Goal: Task Accomplishment & Management: Manage account settings

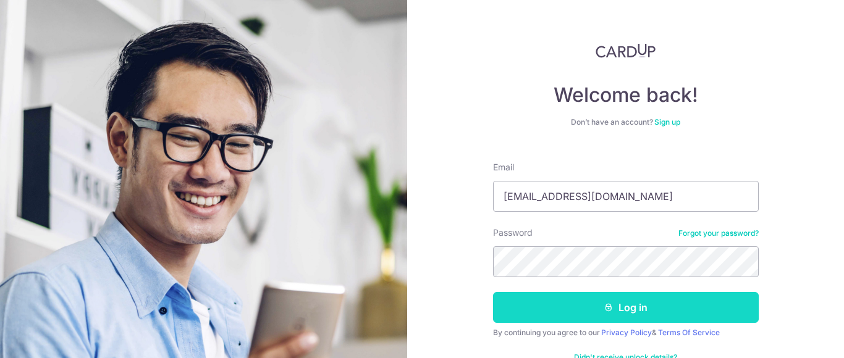
click at [578, 311] on button "Log in" at bounding box center [626, 307] width 266 height 31
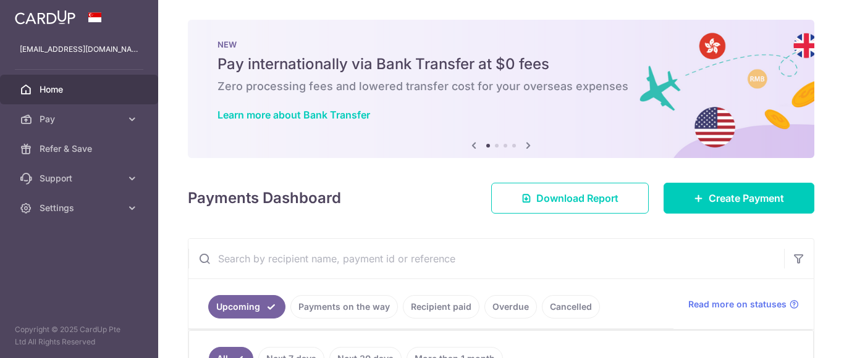
click at [844, 127] on div "× Pause Schedule Pause all future payments in this series Pause just this one p…" at bounding box center [501, 179] width 686 height 358
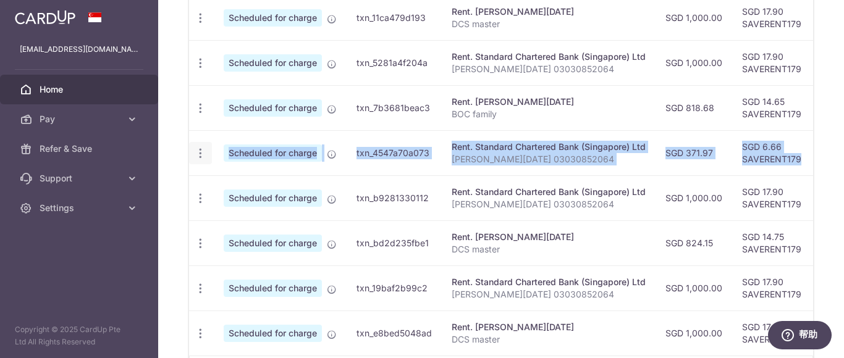
drag, startPoint x: 491, startPoint y: 155, endPoint x: 210, endPoint y: 151, distance: 281.2
click at [210, 151] on tr "Update payment Cancel payment Scheduled for charge txn_4547a70a073 Rent. Standa…" at bounding box center [662, 152] width 946 height 45
click at [200, 151] on icon "button" at bounding box center [200, 153] width 13 height 13
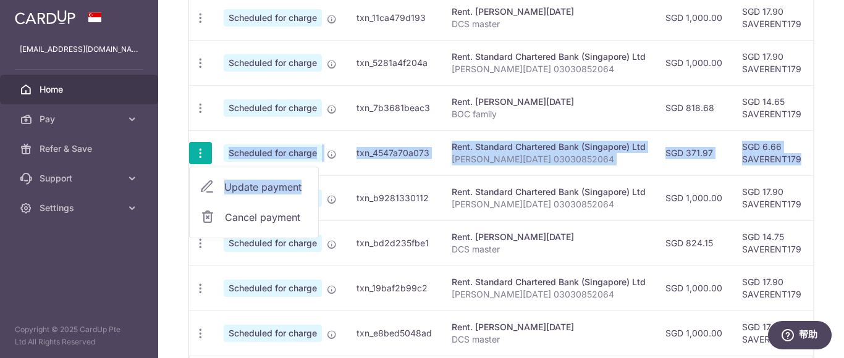
click at [258, 189] on span "Update payment" at bounding box center [266, 187] width 84 height 15
radio input "true"
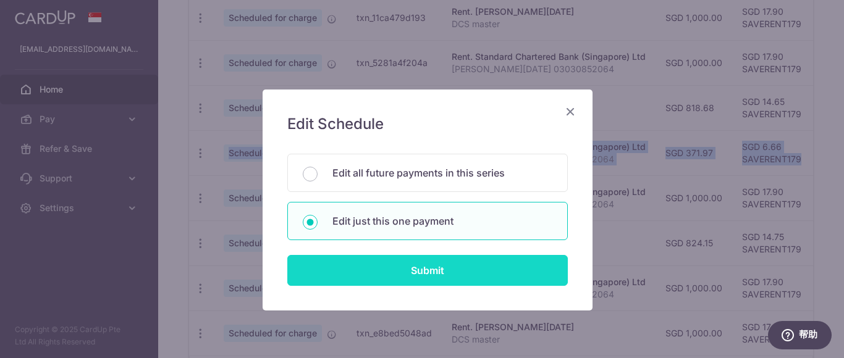
click at [429, 275] on input "Submit" at bounding box center [427, 270] width 281 height 31
radio input "true"
type input "371.97"
type input "[DATE]"
type input "[PERSON_NAME][DATE] 03030852064"
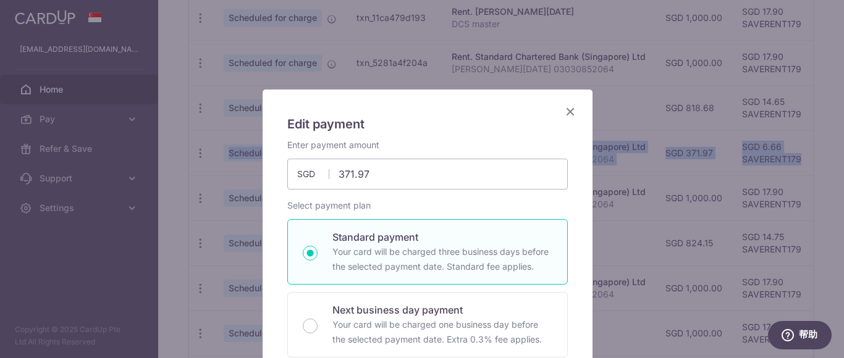
type input "SAVERENT179"
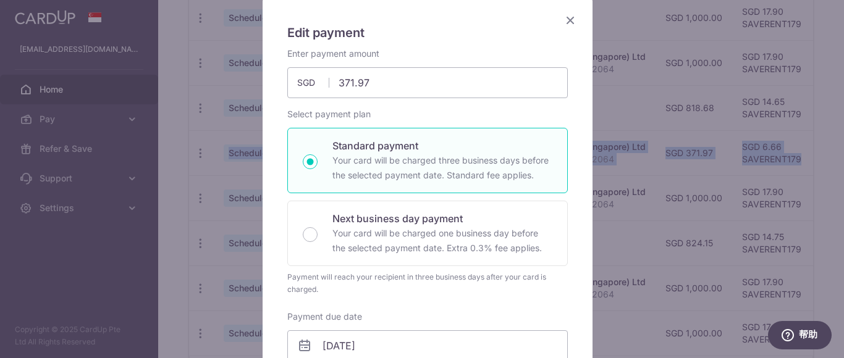
scroll to position [62, 0]
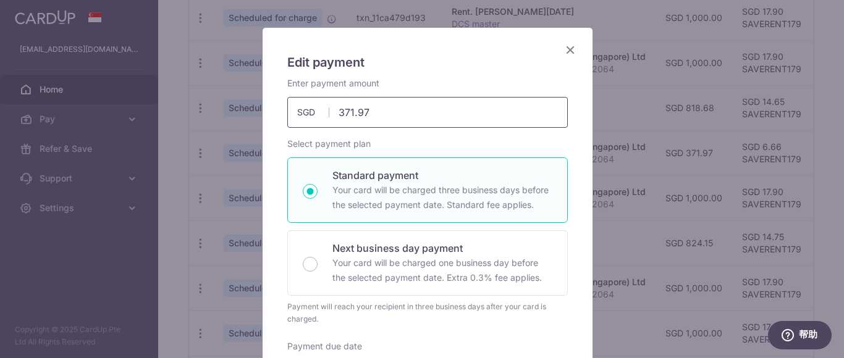
drag, startPoint x: 382, startPoint y: 114, endPoint x: 266, endPoint y: 83, distance: 120.4
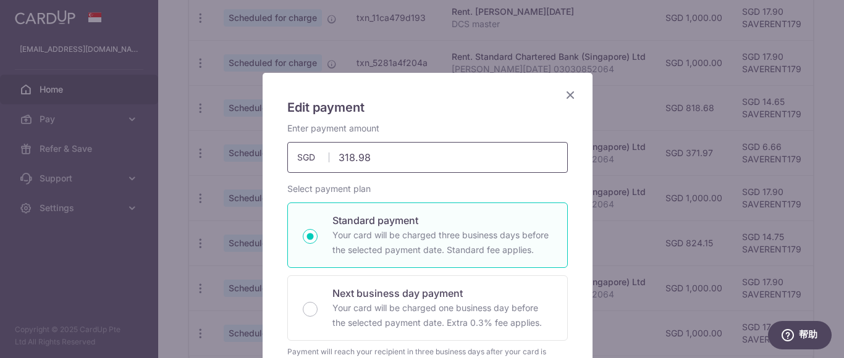
scroll to position [0, 0]
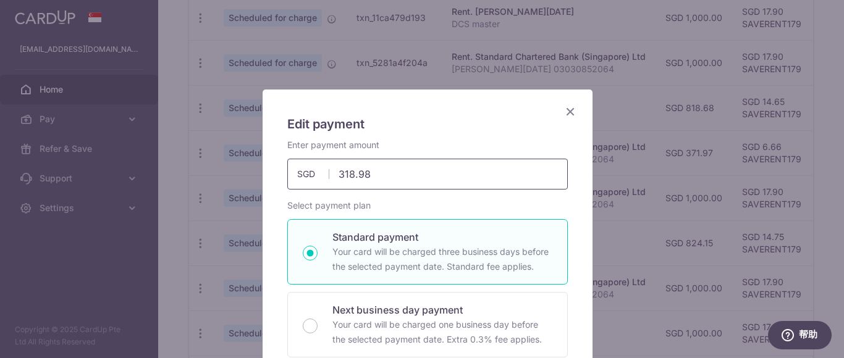
drag, startPoint x: 337, startPoint y: 174, endPoint x: 319, endPoint y: 174, distance: 17.9
click at [319, 174] on div "318.98 371.97 SGD" at bounding box center [427, 174] width 281 height 31
type input "313.37"
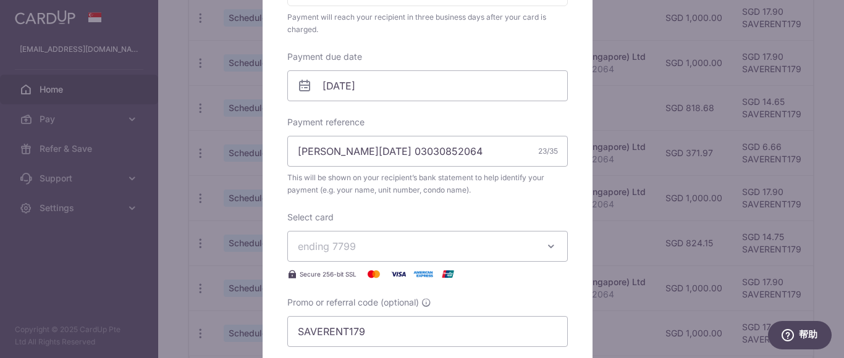
scroll to position [494, 0]
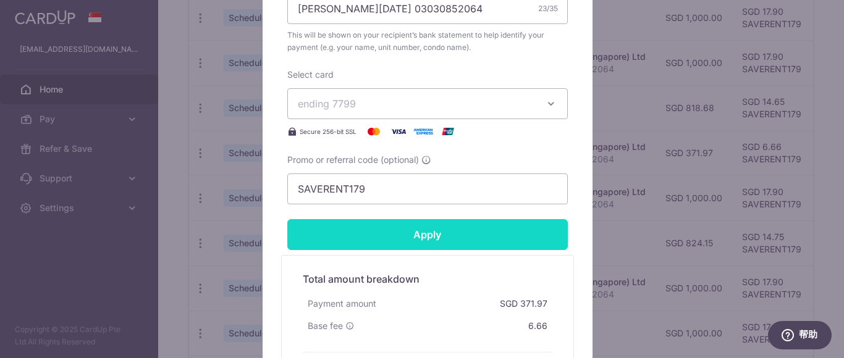
click at [436, 240] on input "Apply" at bounding box center [427, 234] width 281 height 31
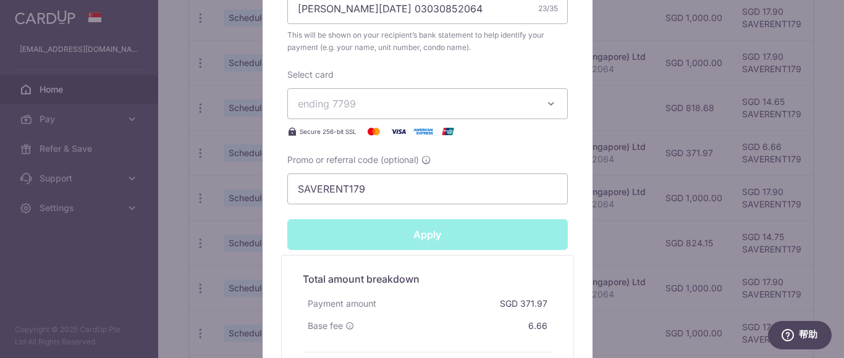
type input "Successfully Applied"
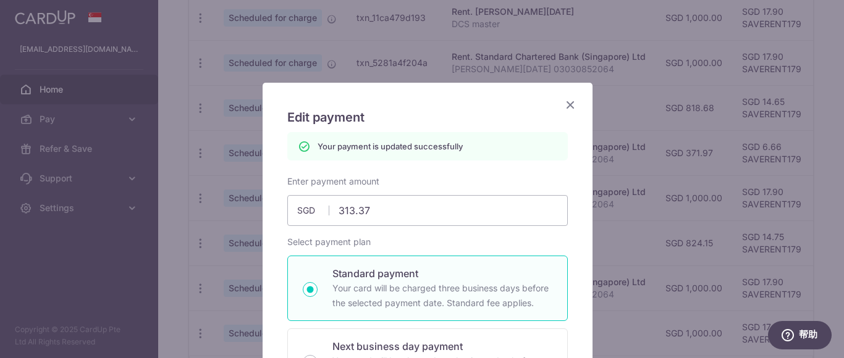
scroll to position [0, 0]
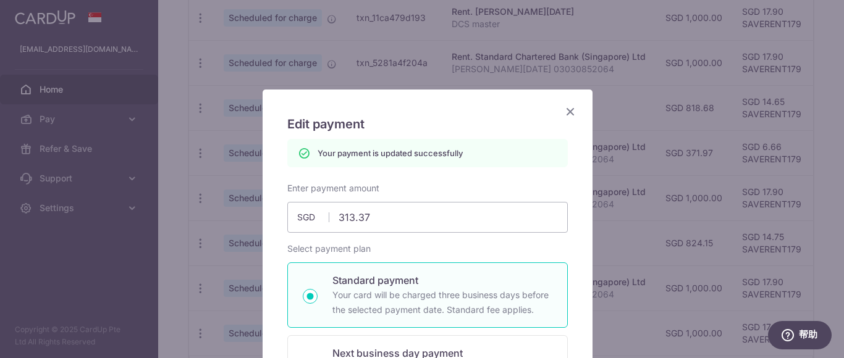
click at [563, 111] on icon "Close" at bounding box center [570, 111] width 15 height 15
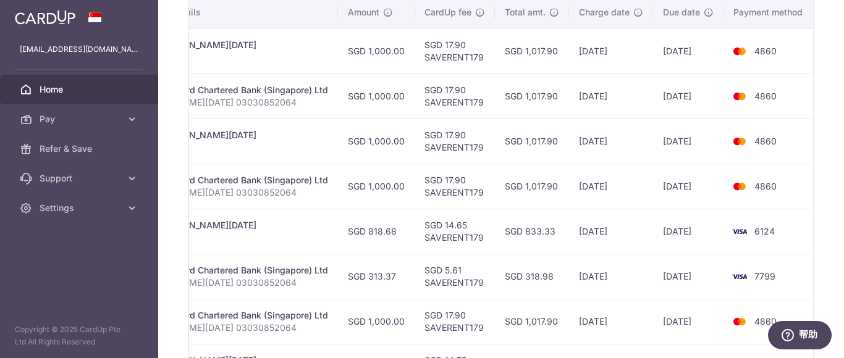
click at [844, 239] on div "× Pause Schedule Pause all future payments in this series Pause just this one p…" at bounding box center [501, 179] width 686 height 358
click at [791, 241] on td "6124" at bounding box center [771, 231] width 94 height 45
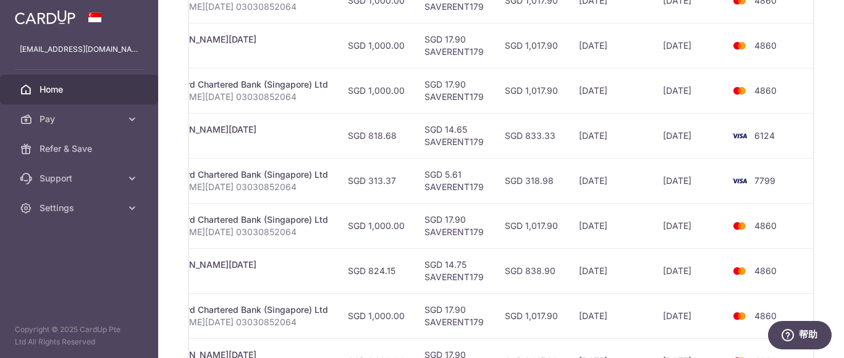
scroll to position [509, 0]
